Goal: Information Seeking & Learning: Understand process/instructions

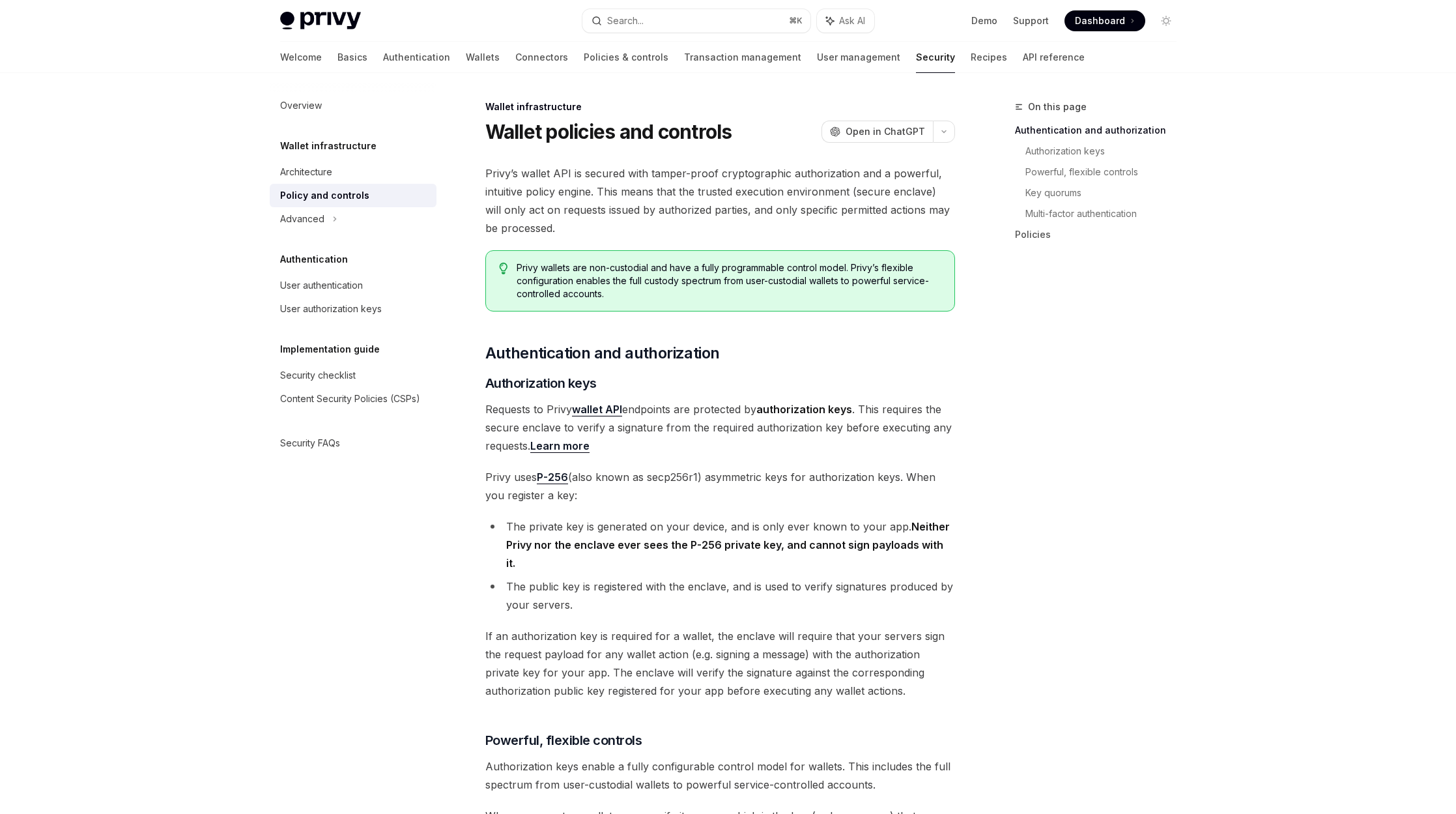
scroll to position [73, 0]
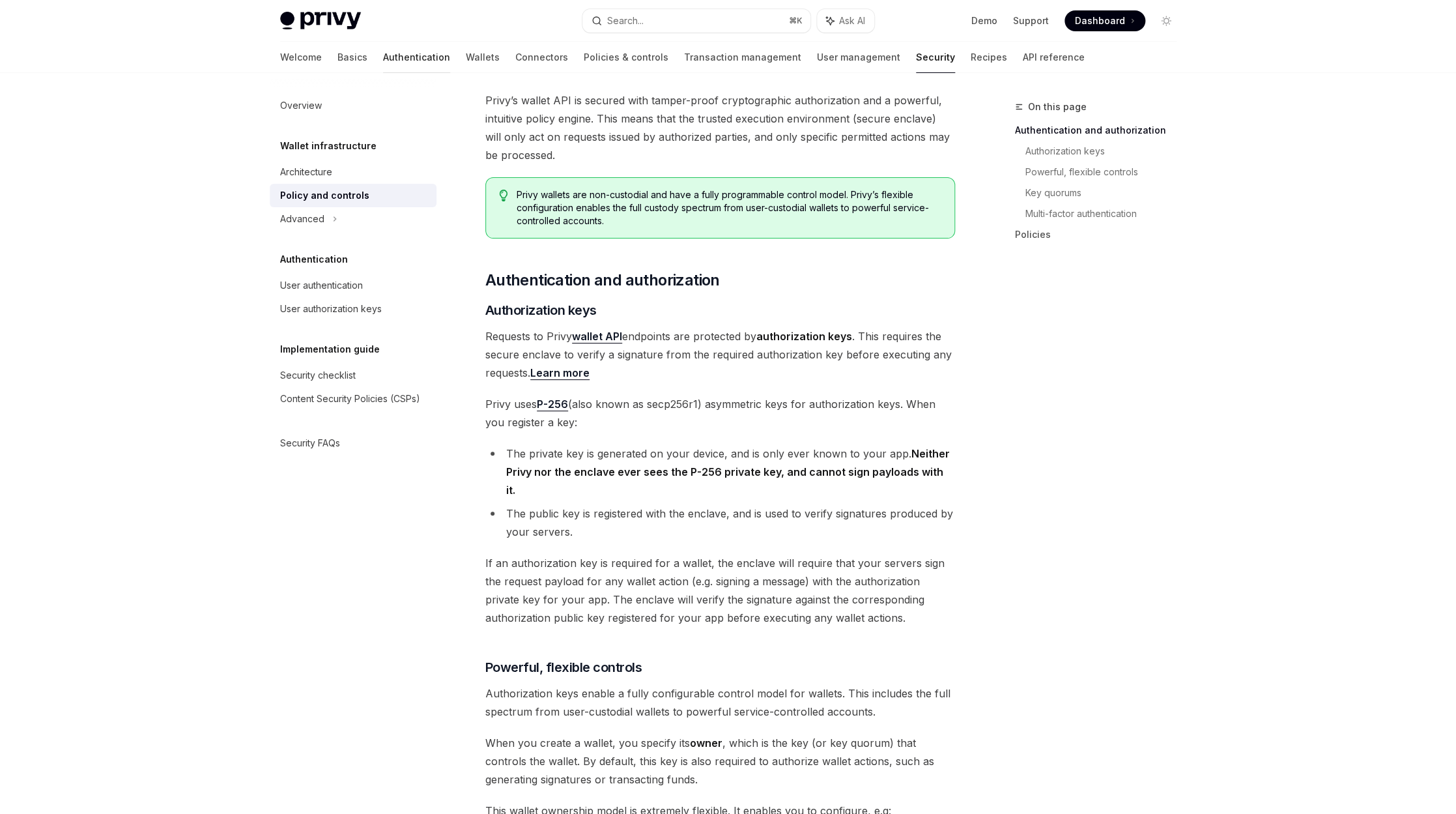
click at [383, 53] on link "Authentication" at bounding box center [417, 57] width 67 height 31
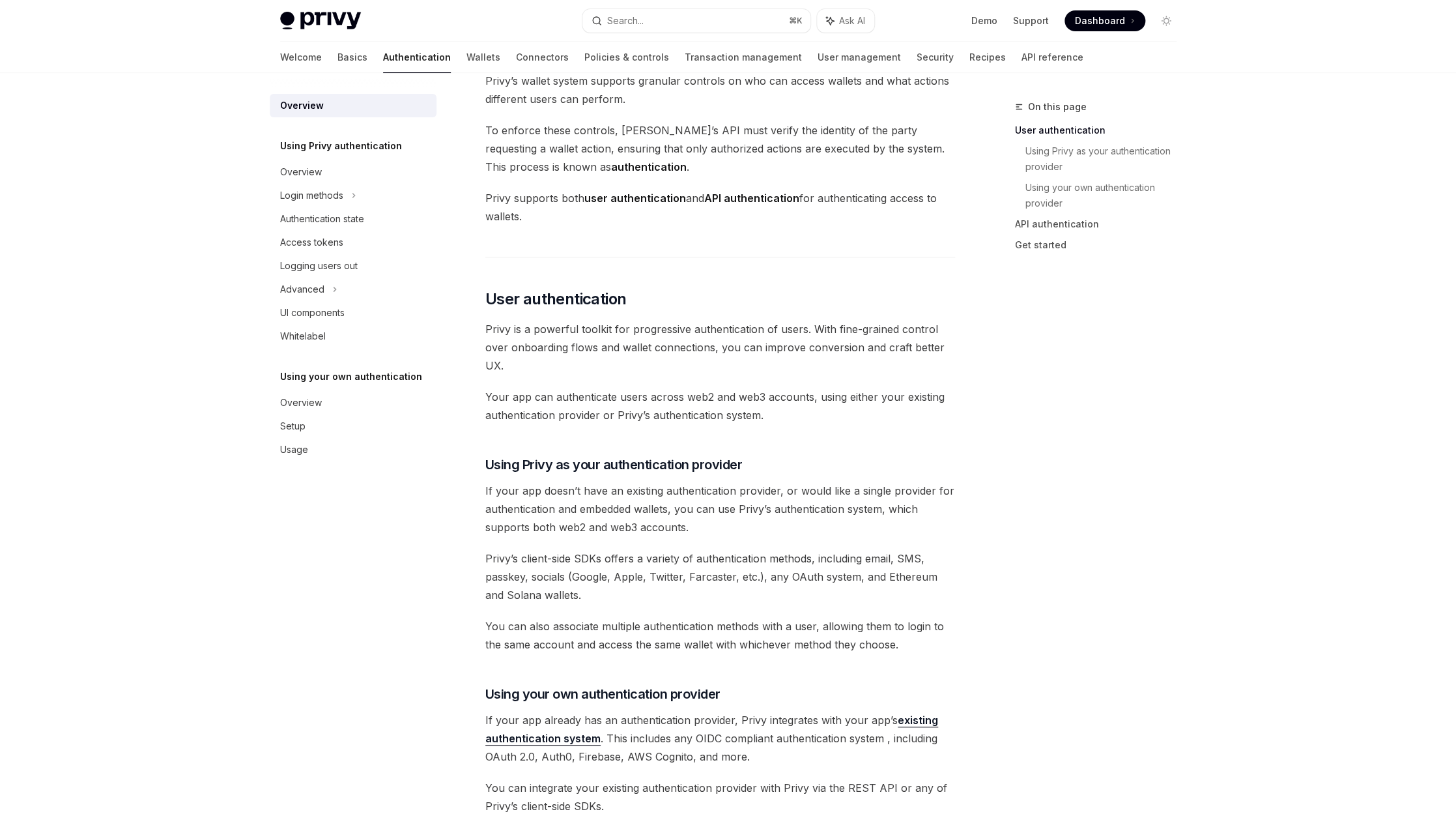
click at [466, 57] on link "Wallets" at bounding box center [483, 57] width 34 height 31
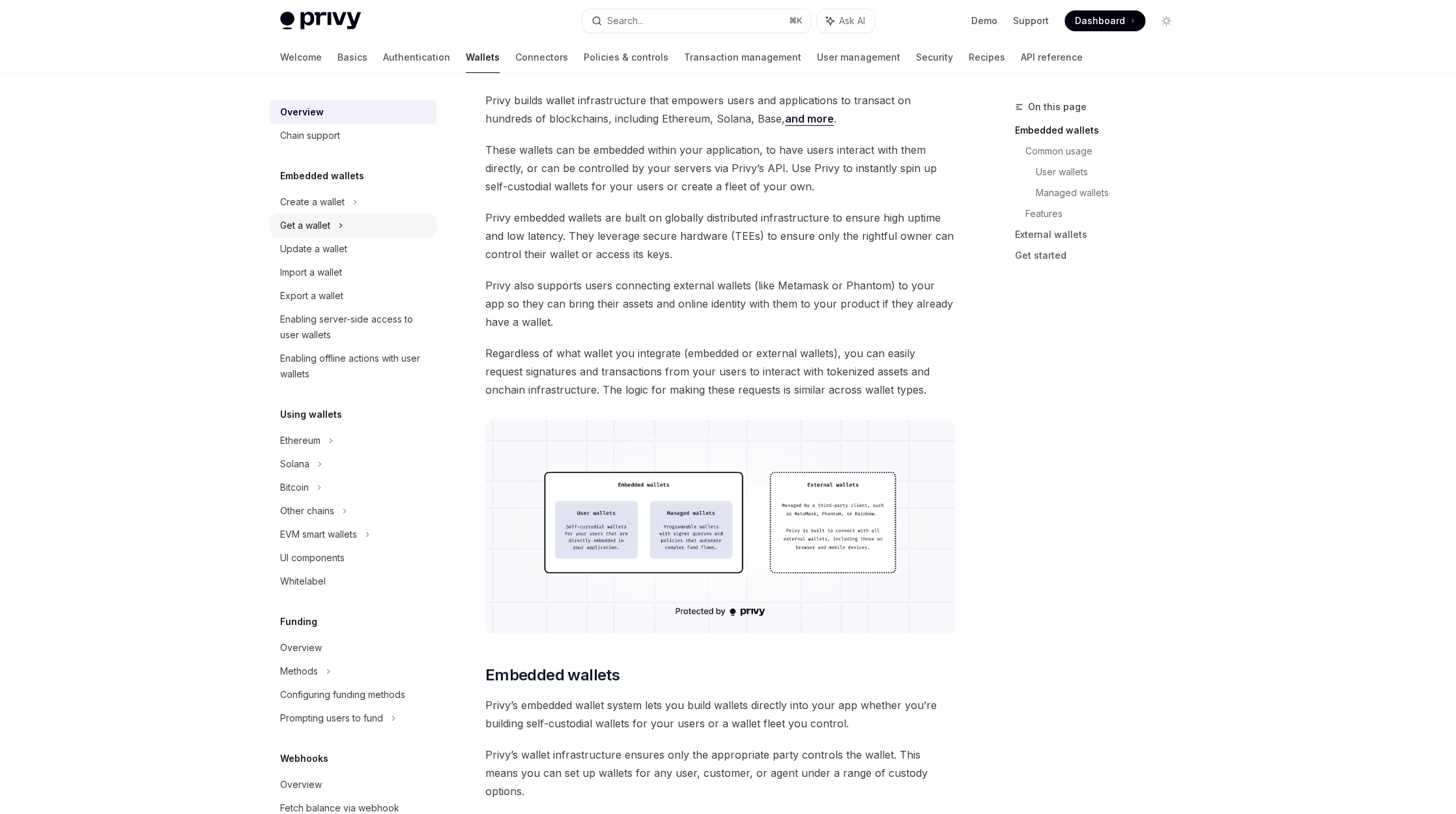
click at [318, 228] on div "Get a wallet" at bounding box center [305, 225] width 50 height 15
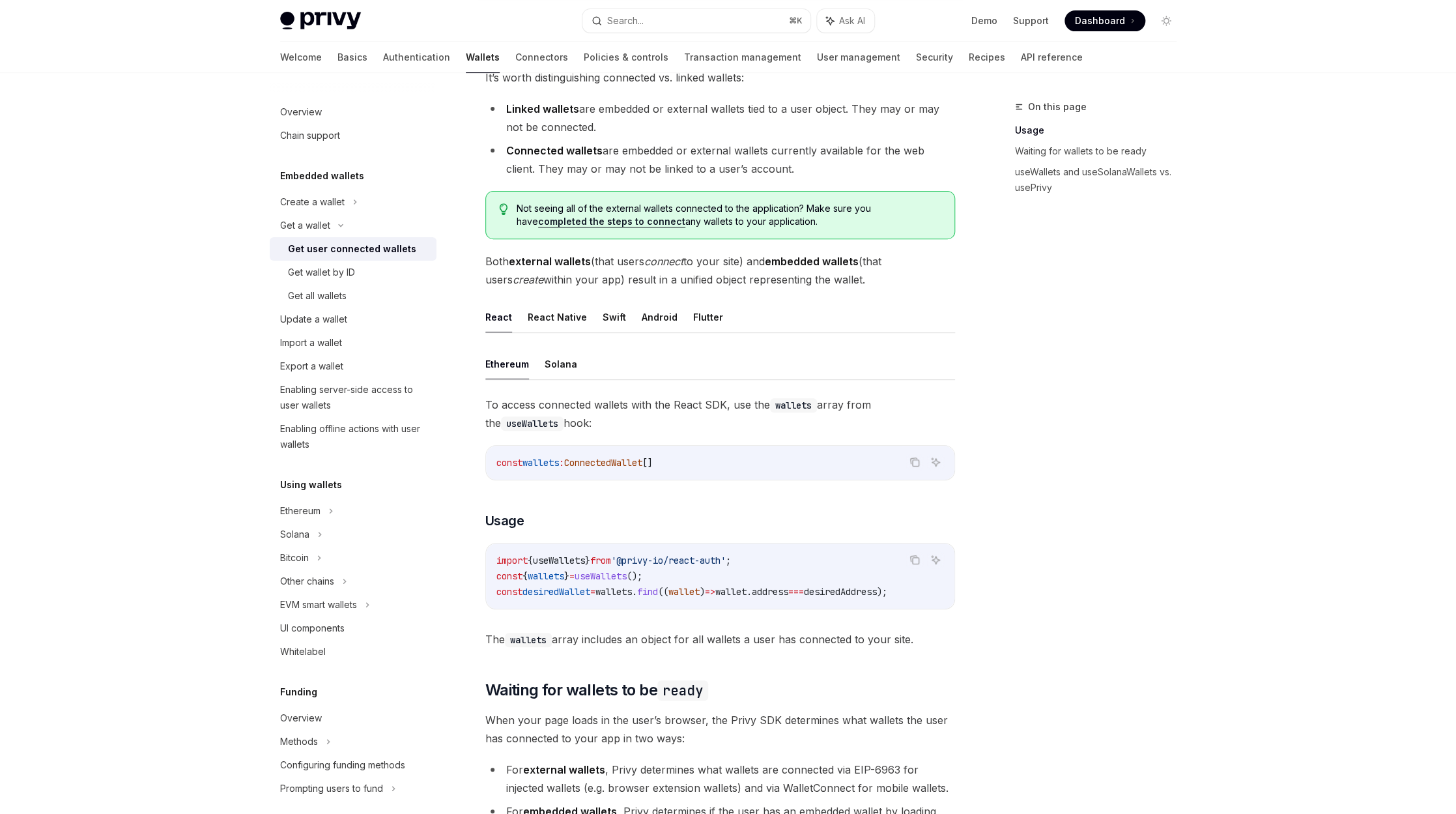
scroll to position [125, 0]
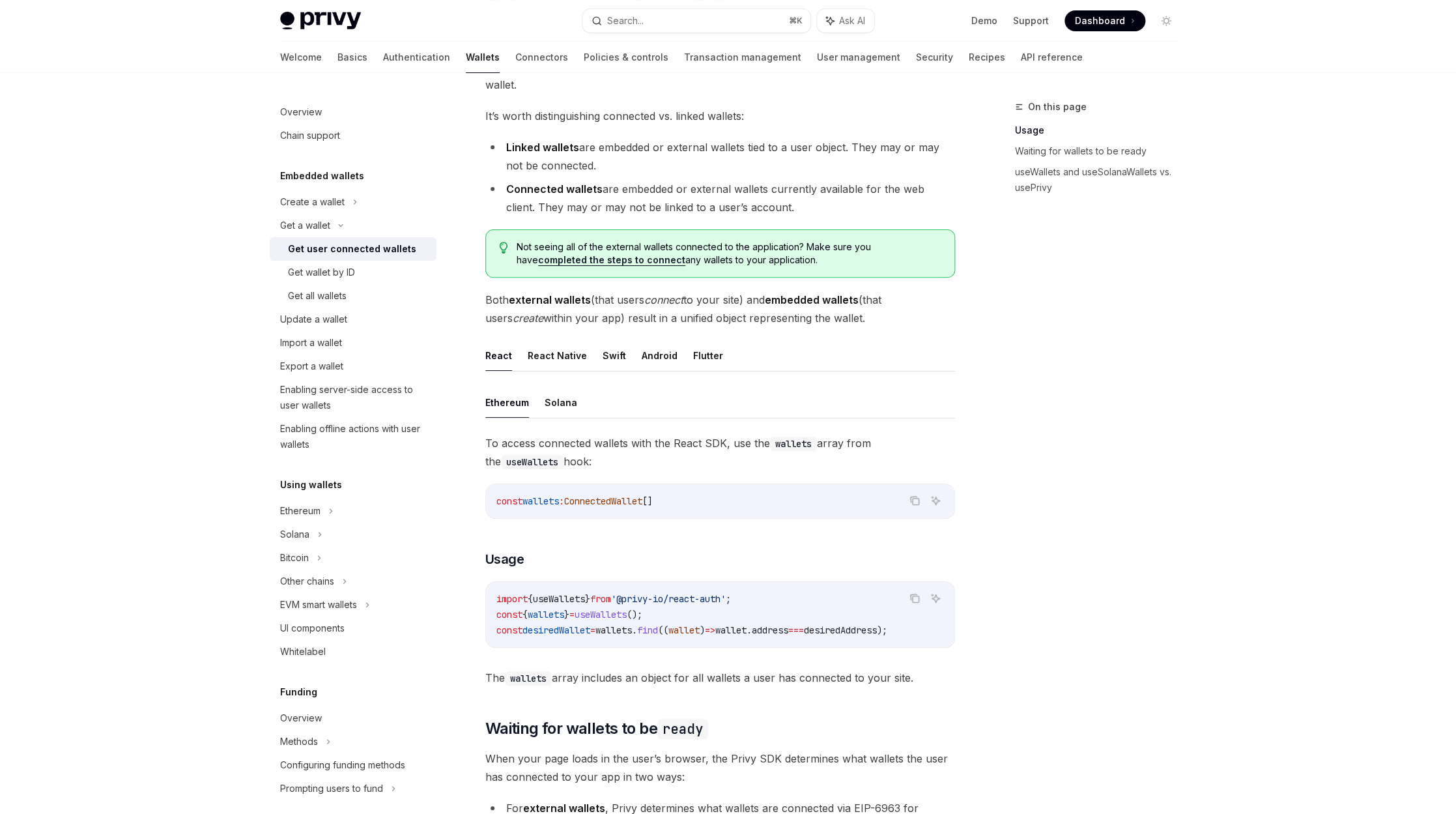
click at [345, 251] on div "Get user connected wallets" at bounding box center [352, 248] width 129 height 15
type textarea "*"
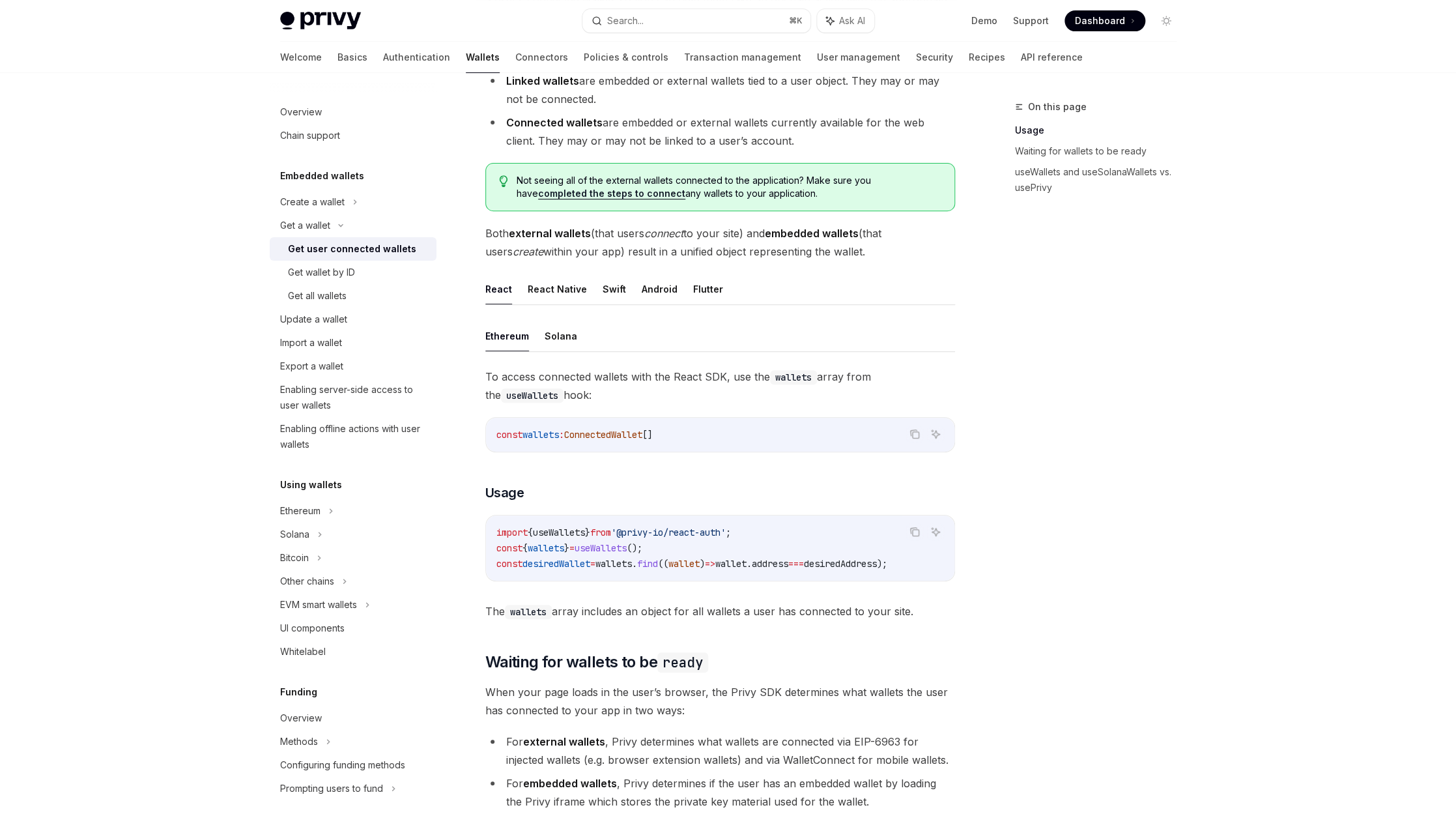
scroll to position [0, 1]
click at [1079, 420] on div "On this page Usage Waiting for wallets to be ready useWallets and useSolanaWall…" at bounding box center [1088, 456] width 198 height 715
